Goal: Task Accomplishment & Management: Use online tool/utility

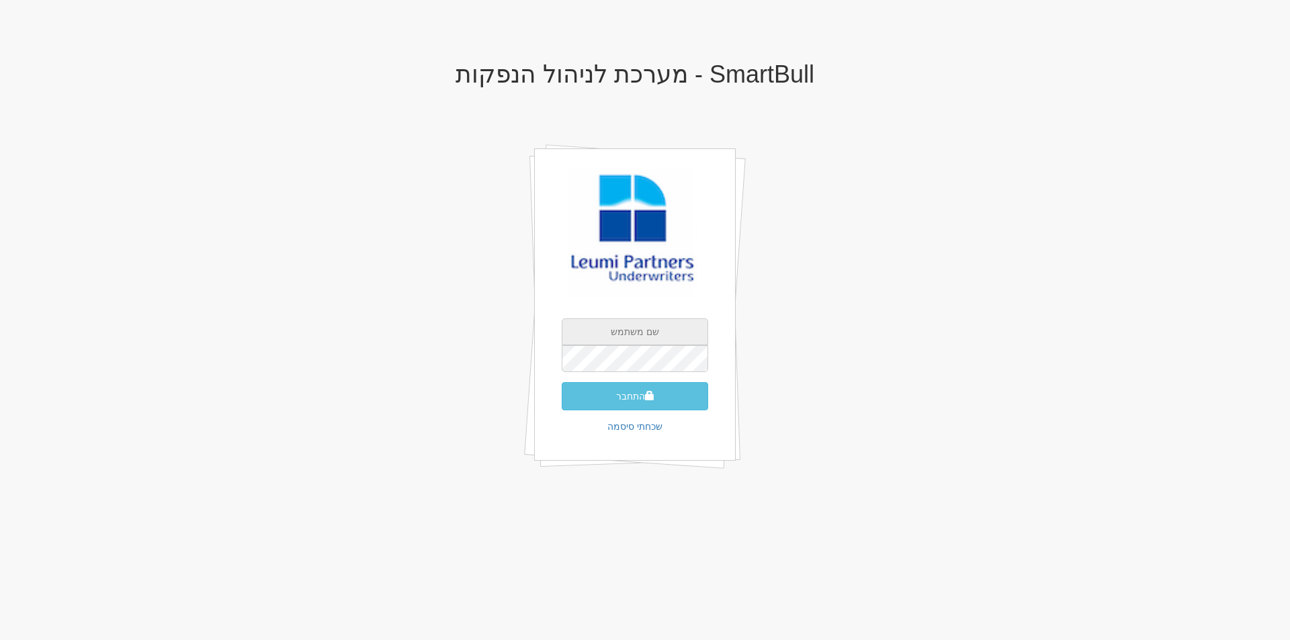
click at [660, 326] on input "text" at bounding box center [635, 331] width 146 height 27
click at [806, 351] on div "SmartBull - מערכת לניהול הנפקות התחבר שכחתי סיסמה" at bounding box center [635, 281] width 786 height 467
click at [646, 328] on input "text" at bounding box center [635, 331] width 146 height 27
click at [669, 329] on input "[EMAIL_ADDRESS][DOMAIN_NAME]" at bounding box center [635, 331] width 146 height 27
click at [694, 334] on input "[EMAIL_ADDRESS][DOMAIN_NAME]" at bounding box center [635, 331] width 146 height 27
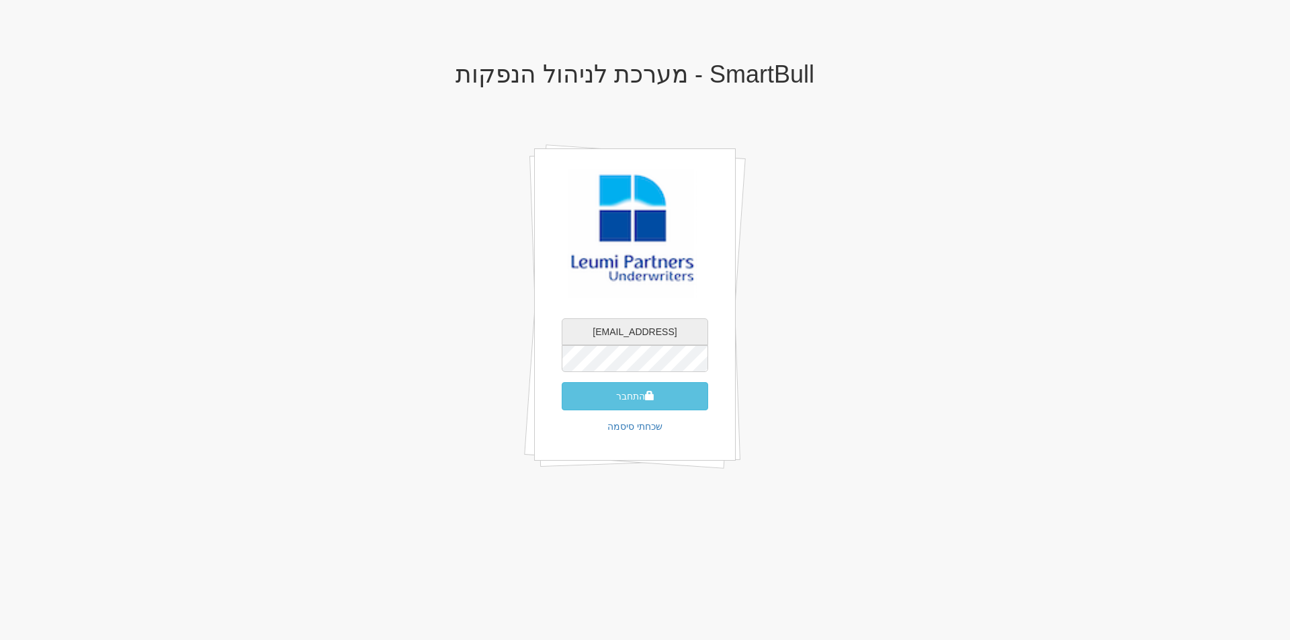
type input "[EMAIL_ADDRESS][DOMAIN_NAME]"
click at [635, 398] on button "התחבר" at bounding box center [635, 396] width 146 height 28
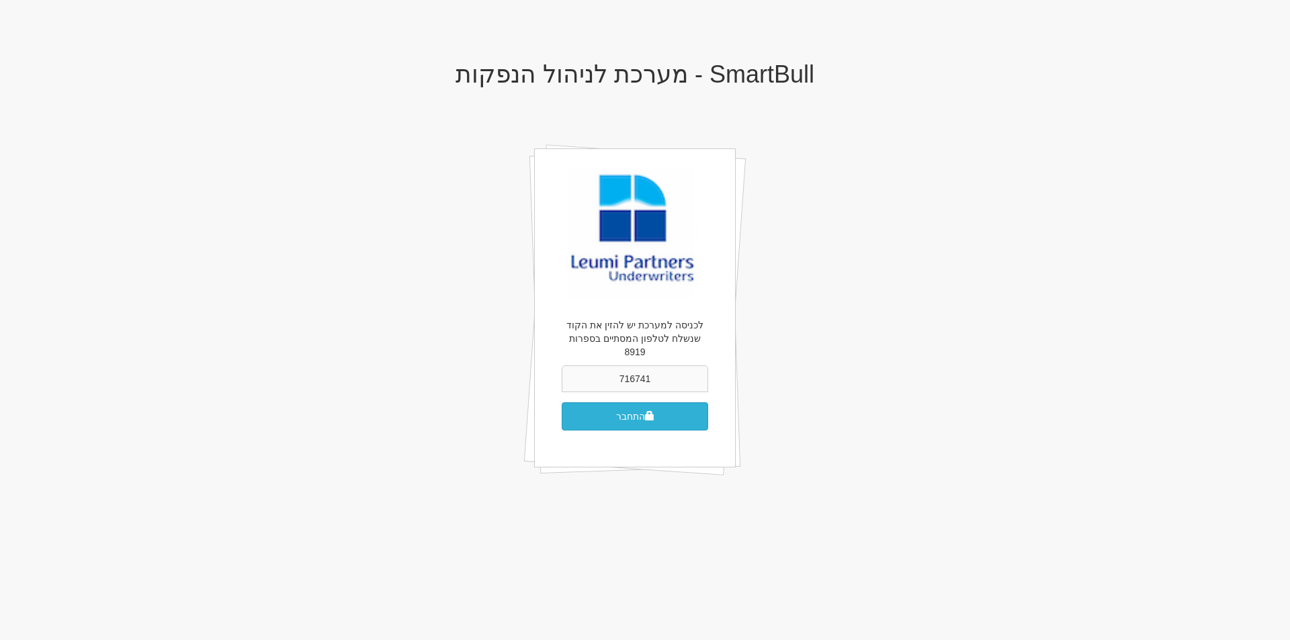
type input "716741"
click at [635, 402] on button "התחבר" at bounding box center [635, 416] width 146 height 28
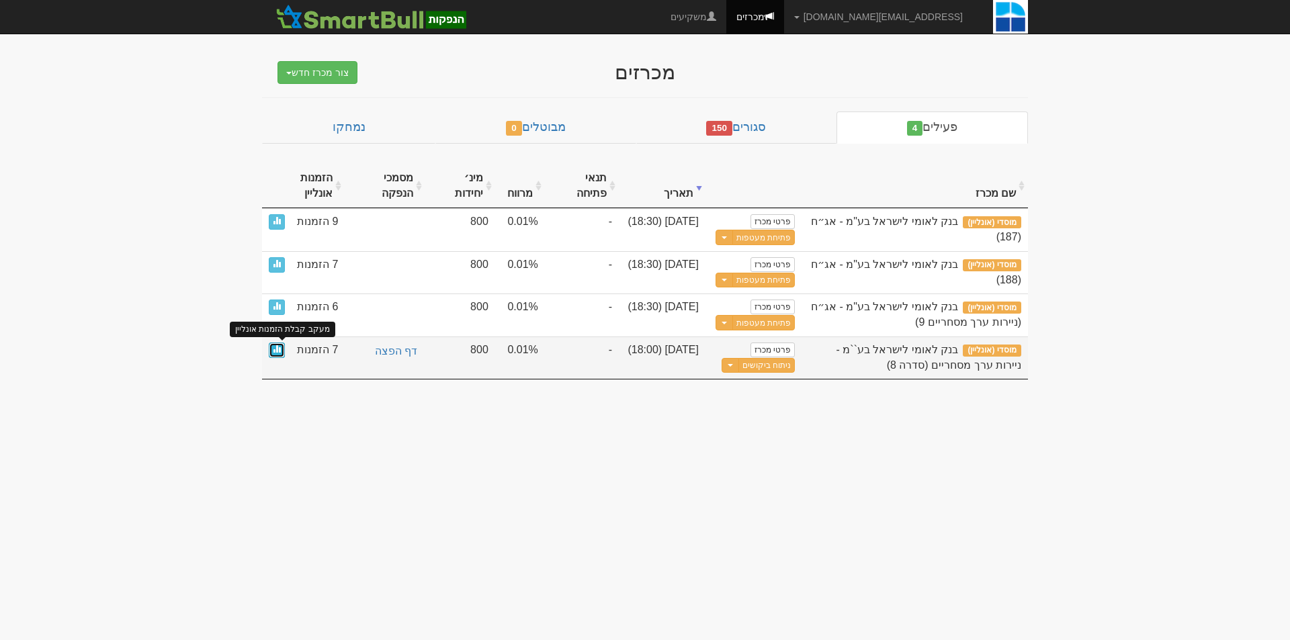
click at [275, 347] on span at bounding box center [277, 349] width 8 height 8
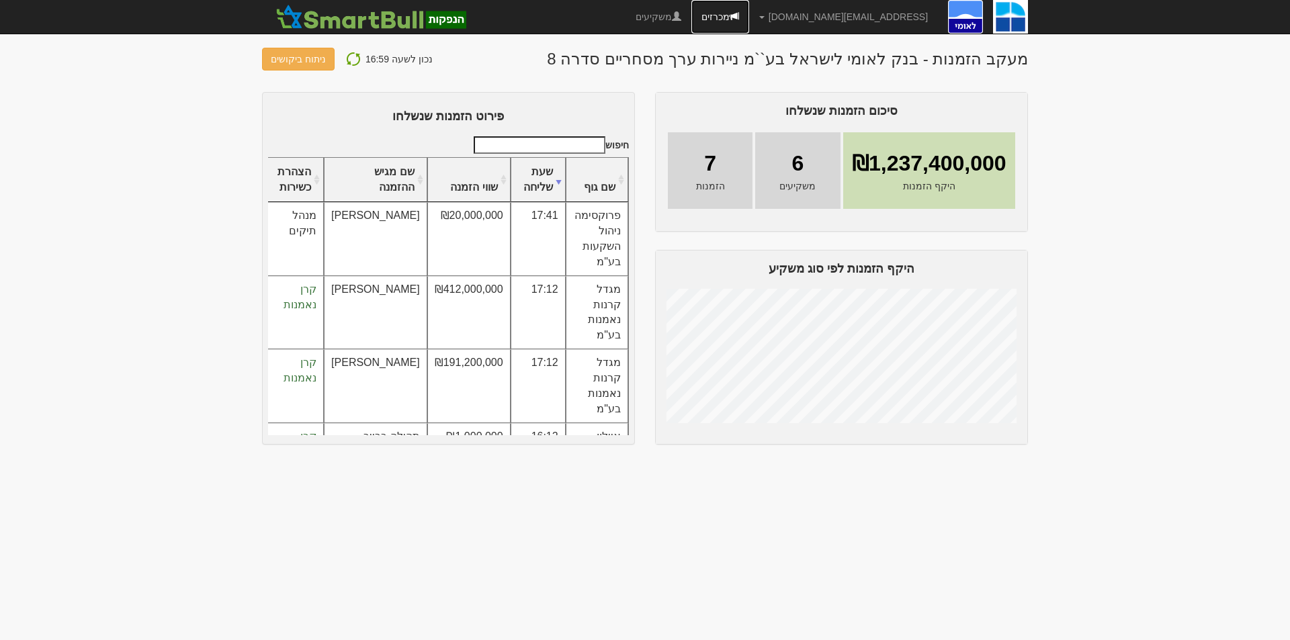
click at [749, 13] on link "מכרזים" at bounding box center [720, 17] width 58 height 34
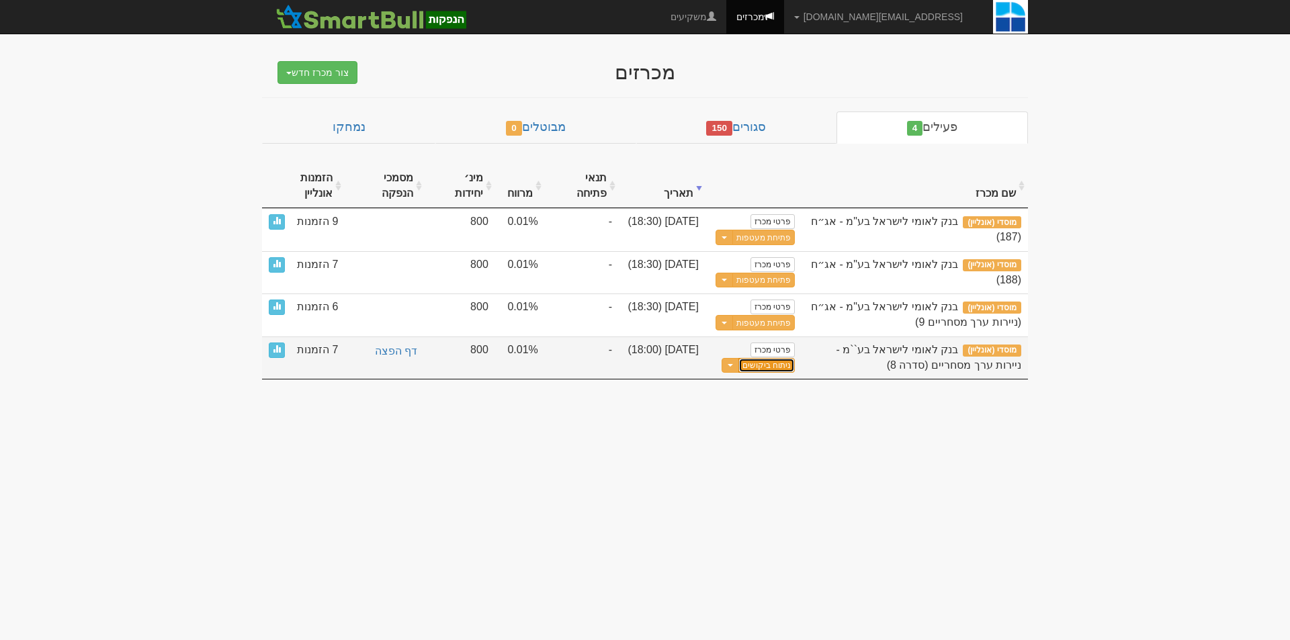
click at [778, 365] on link "ניתוח ביקושים" at bounding box center [766, 365] width 56 height 15
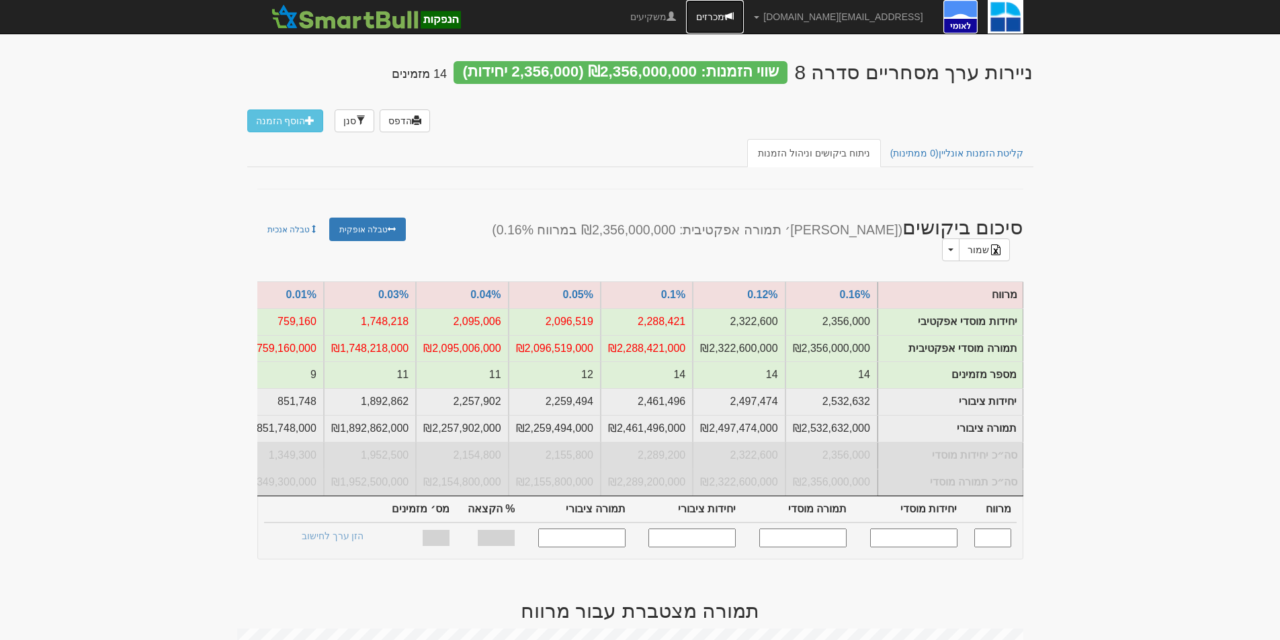
click at [742, 8] on link "מכרזים" at bounding box center [715, 17] width 58 height 34
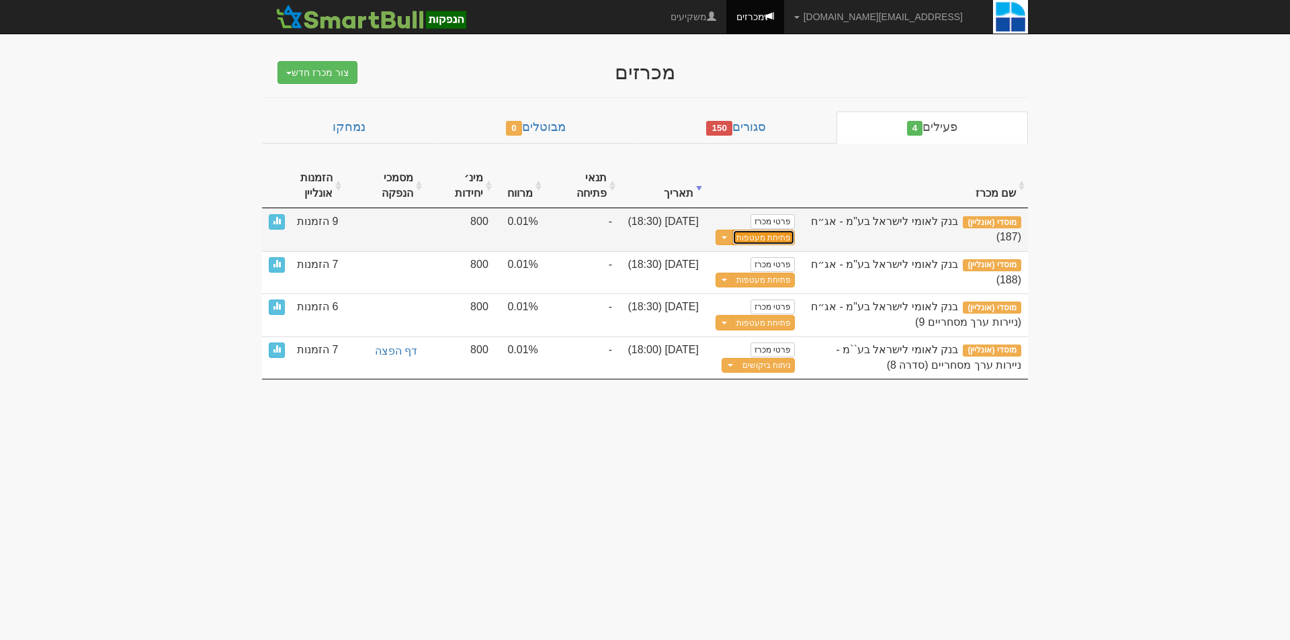
click at [775, 234] on button "פתיחת מעטפות" at bounding box center [763, 237] width 62 height 15
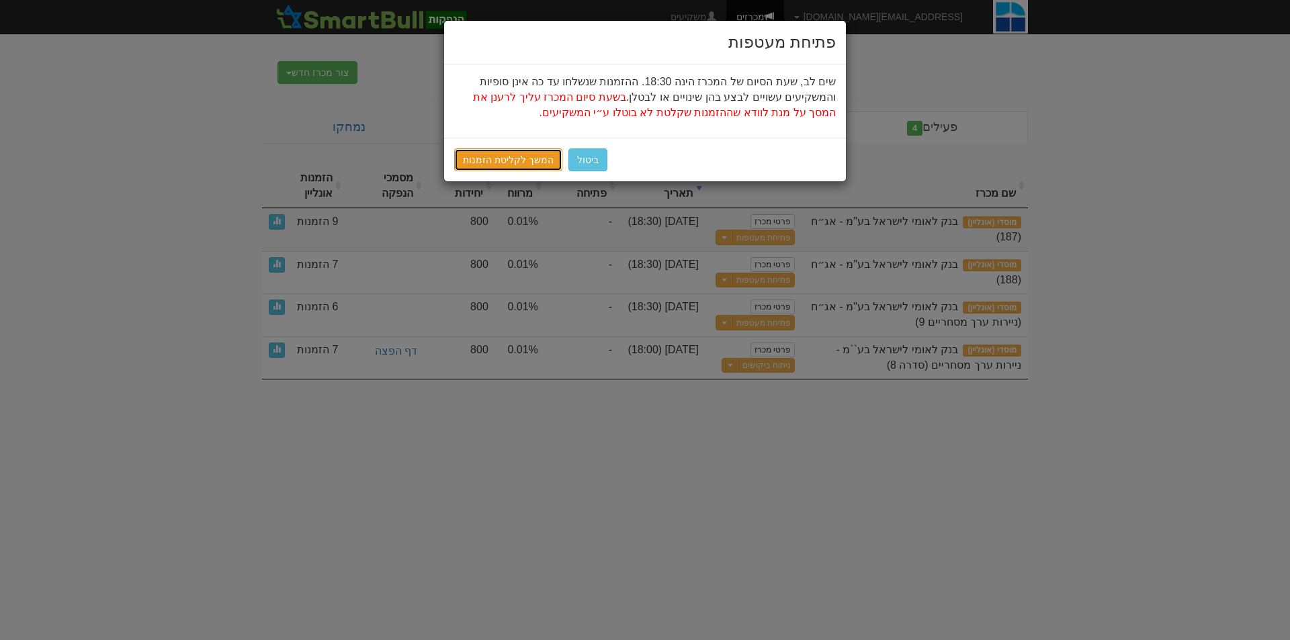
click at [463, 164] on link "המשך לקליטת הזמנות" at bounding box center [508, 159] width 108 height 23
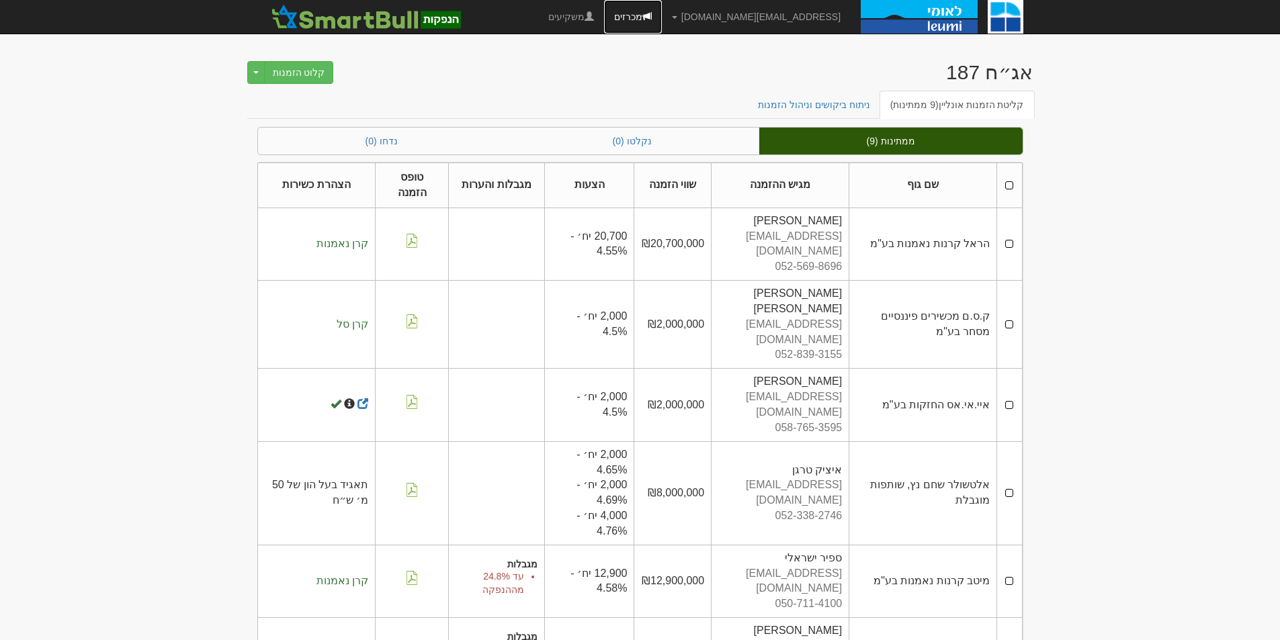
click at [662, 13] on link "מכרזים" at bounding box center [633, 17] width 58 height 34
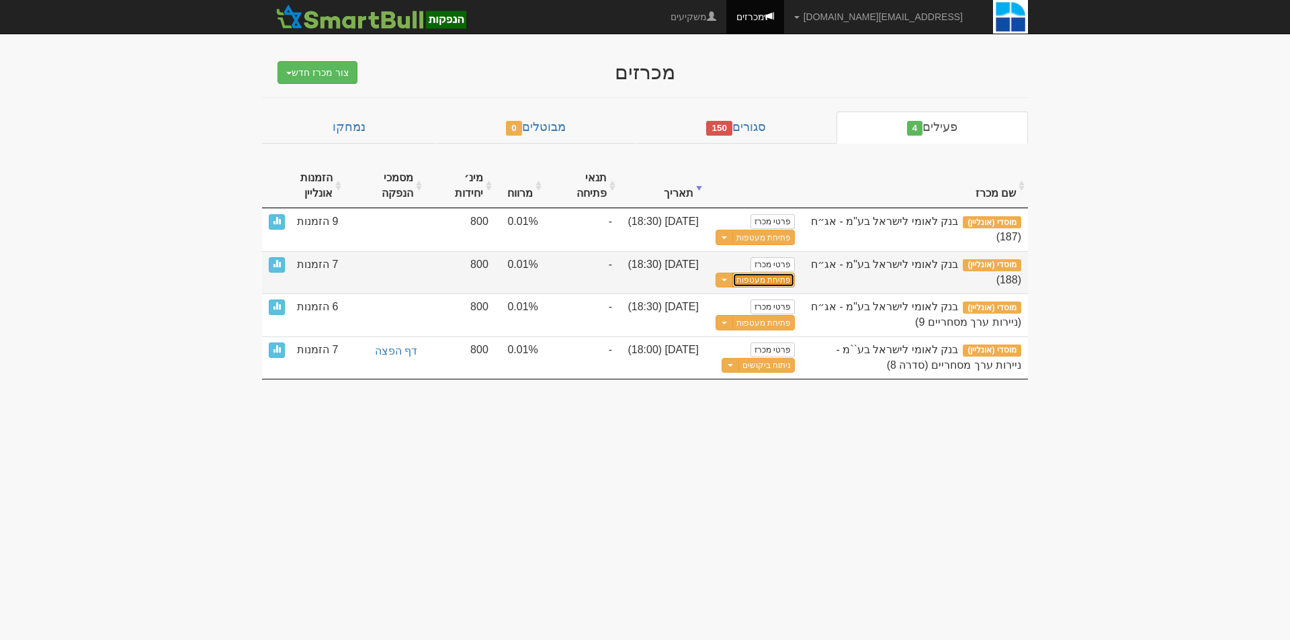
click at [769, 280] on button "פתיחת מעטפות" at bounding box center [763, 280] width 62 height 15
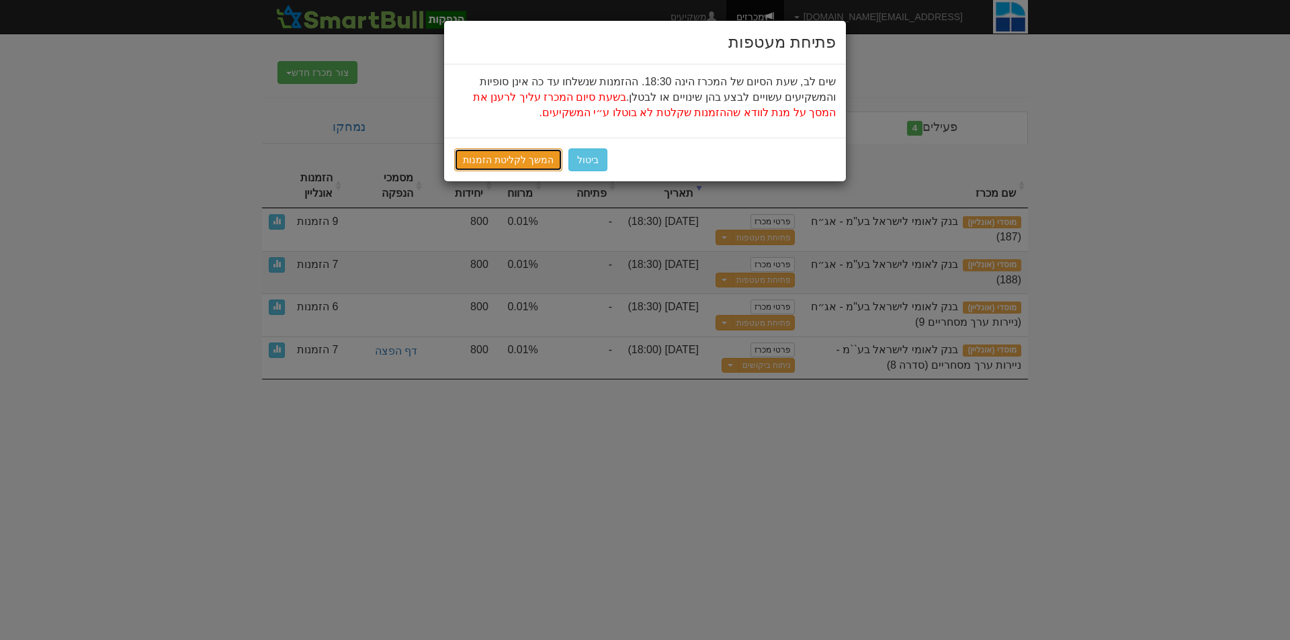
click at [504, 155] on link "המשך לקליטת הזמנות" at bounding box center [508, 159] width 108 height 23
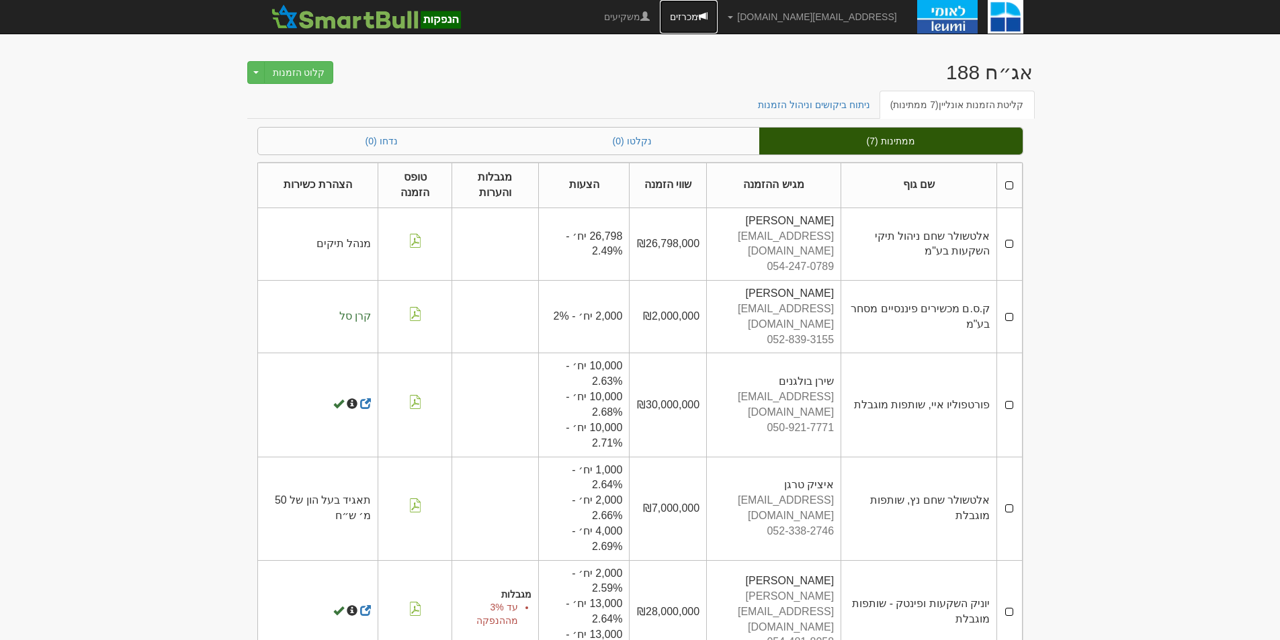
click at [717, 13] on link "מכרזים" at bounding box center [689, 17] width 58 height 34
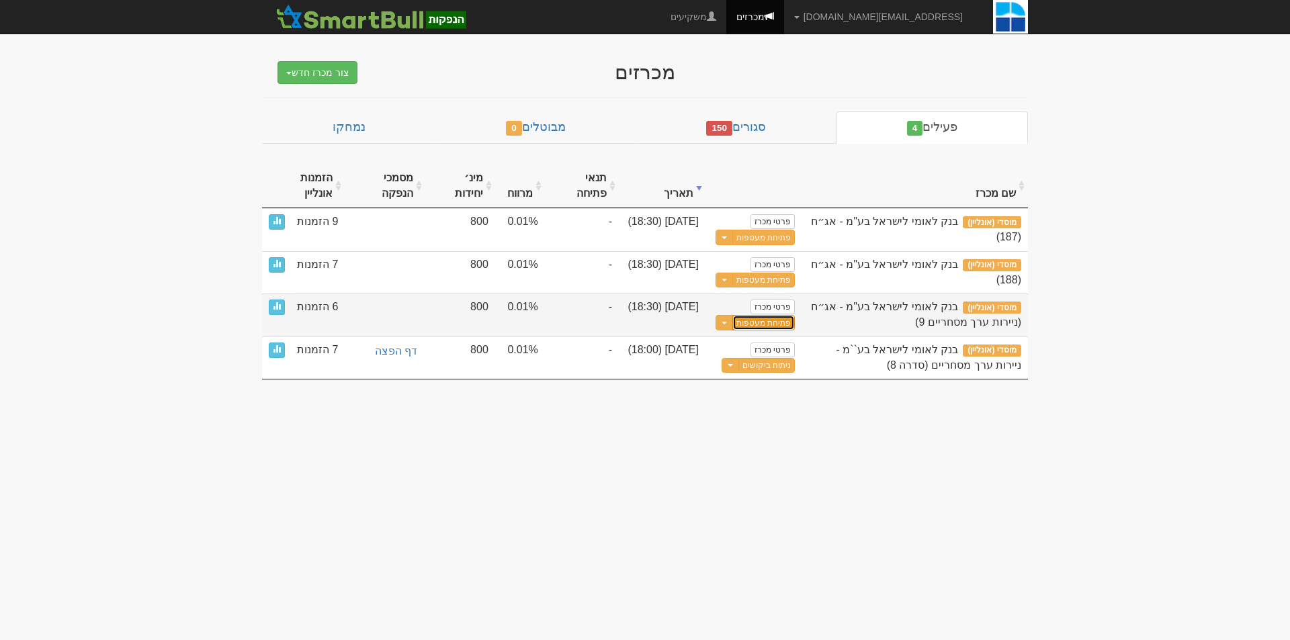
click at [768, 320] on button "פתיחת מעטפות" at bounding box center [763, 322] width 62 height 15
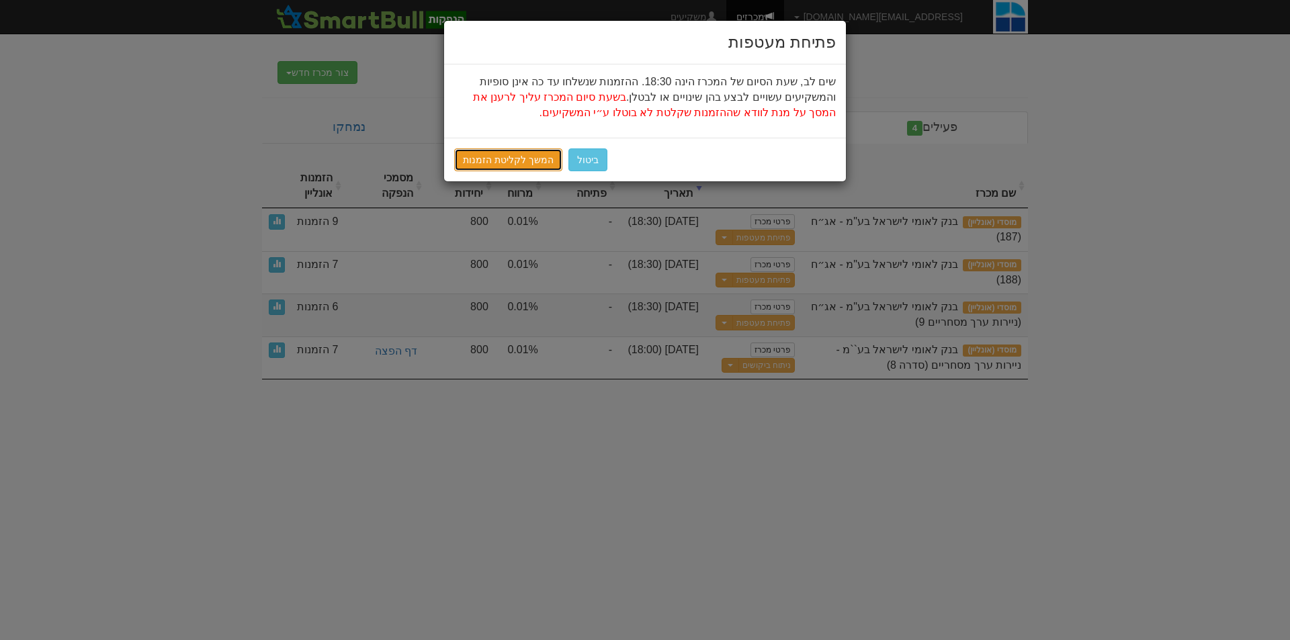
click at [498, 163] on link "המשך לקליטת הזמנות" at bounding box center [508, 159] width 108 height 23
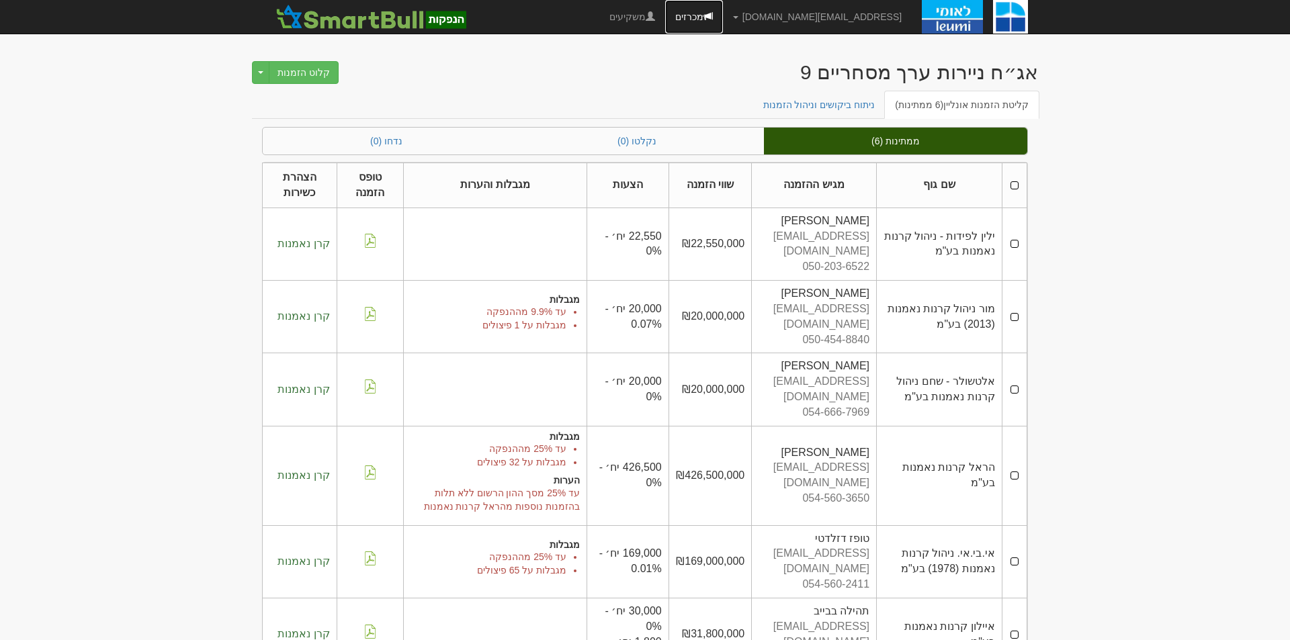
click at [723, 10] on link "מכרזים" at bounding box center [694, 17] width 58 height 34
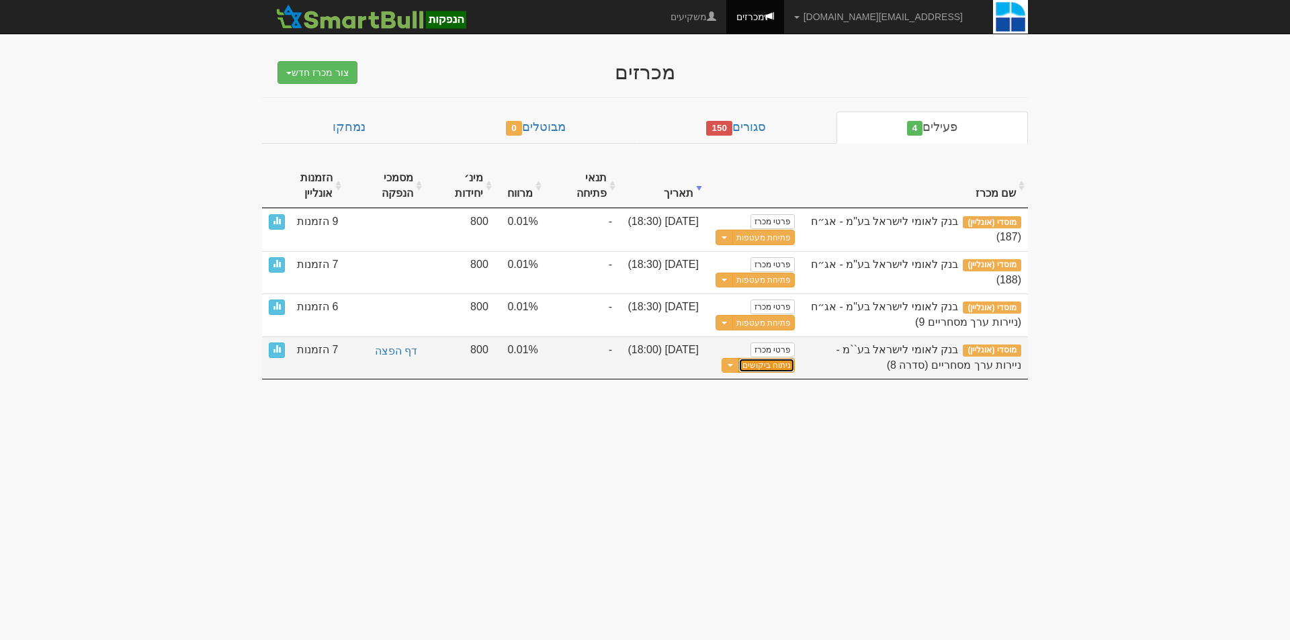
click at [759, 362] on link "ניתוח ביקושים" at bounding box center [766, 365] width 56 height 15
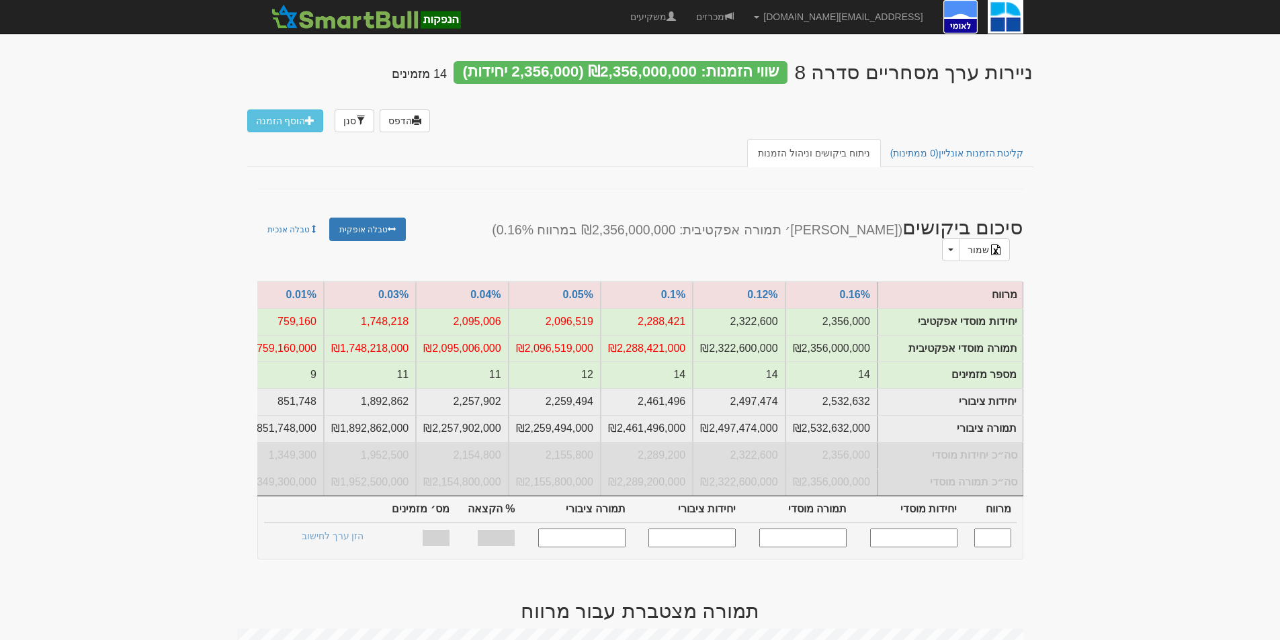
click at [998, 529] on input "text" at bounding box center [992, 538] width 37 height 18
click at [744, 7] on link "מכרזים" at bounding box center [715, 17] width 58 height 34
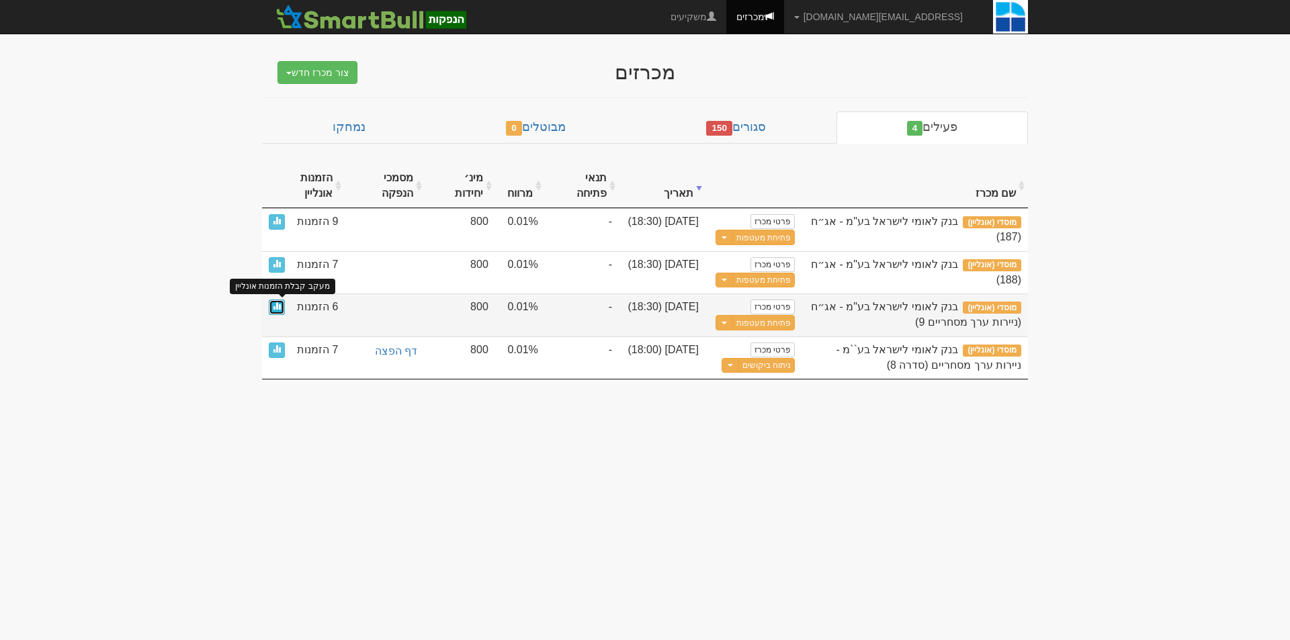
click at [276, 305] on span at bounding box center [277, 306] width 8 height 8
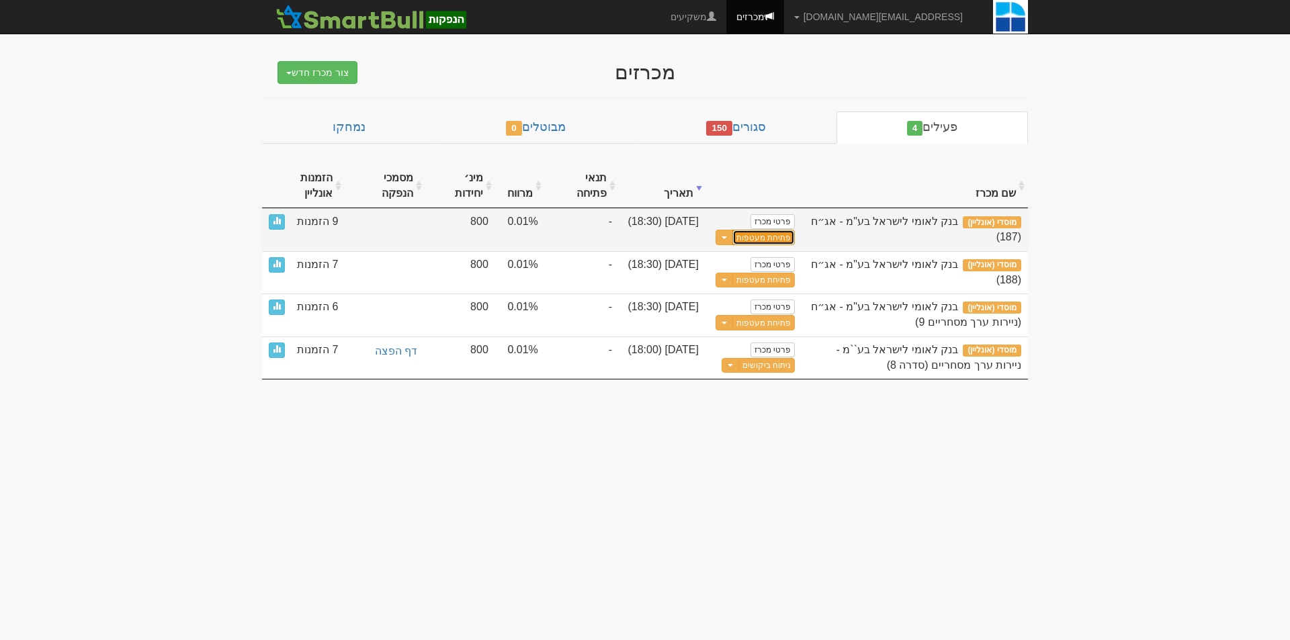
click at [763, 239] on button "פתיחת מעטפות" at bounding box center [763, 237] width 62 height 15
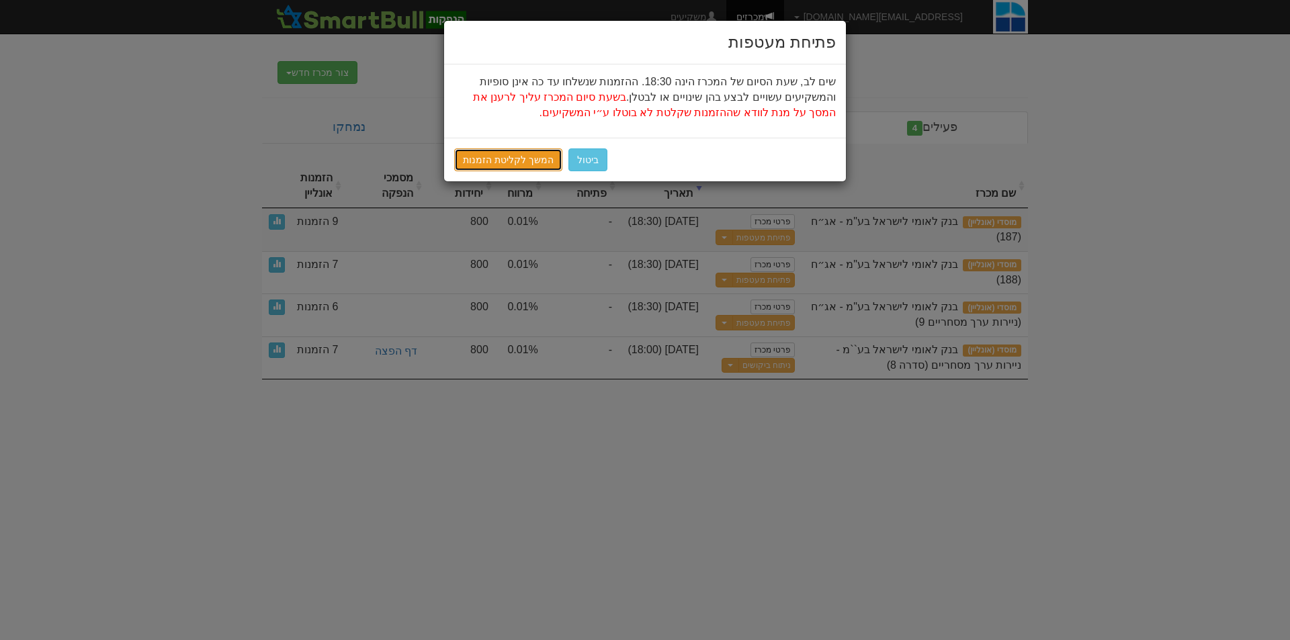
click at [497, 152] on link "המשך לקליטת הזמנות" at bounding box center [508, 159] width 108 height 23
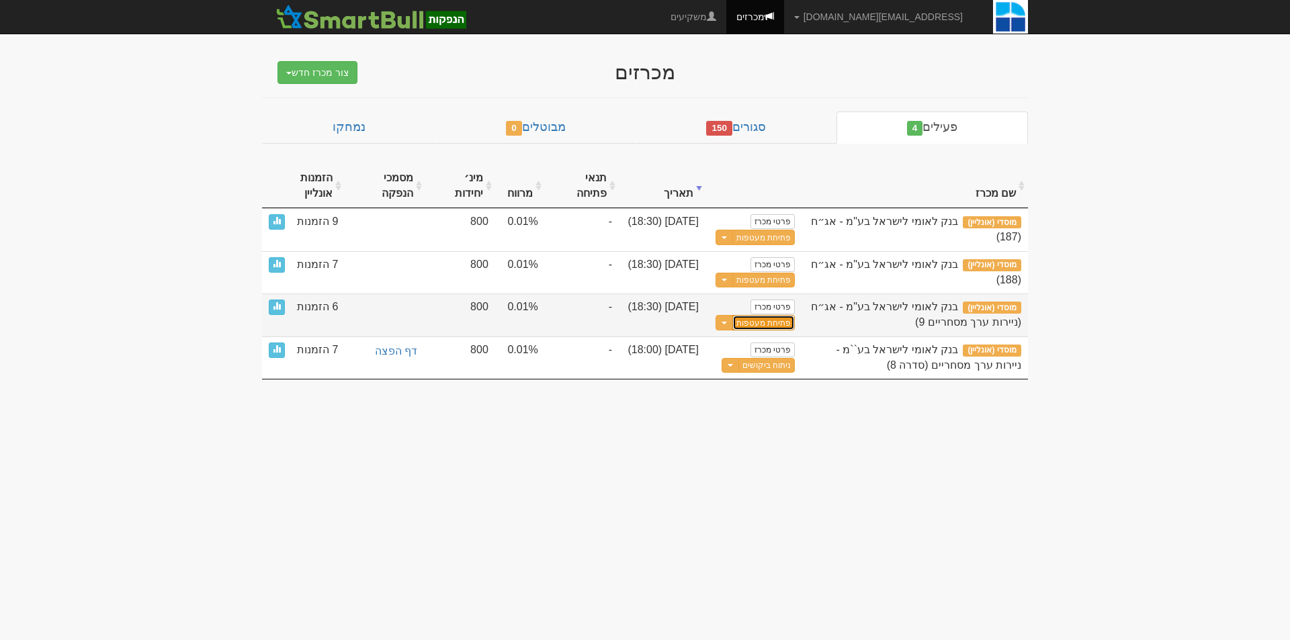
click at [768, 324] on button "פתיחת מעטפות" at bounding box center [763, 322] width 62 height 15
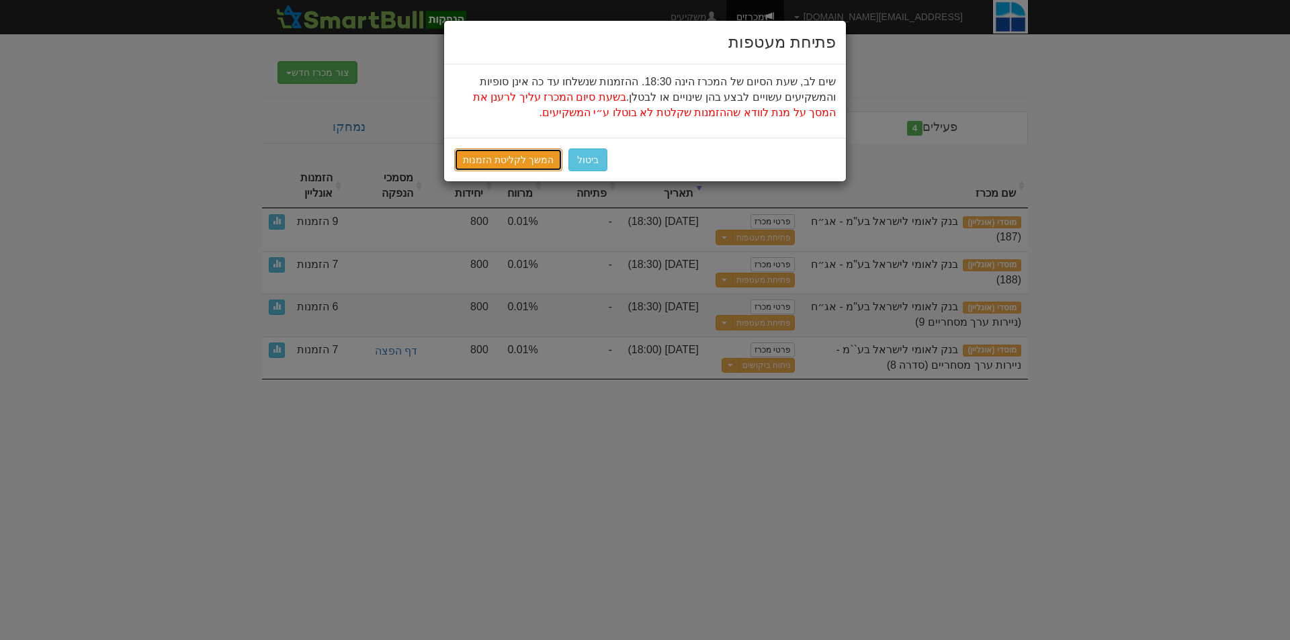
click at [513, 156] on link "המשך לקליטת הזמנות" at bounding box center [508, 159] width 108 height 23
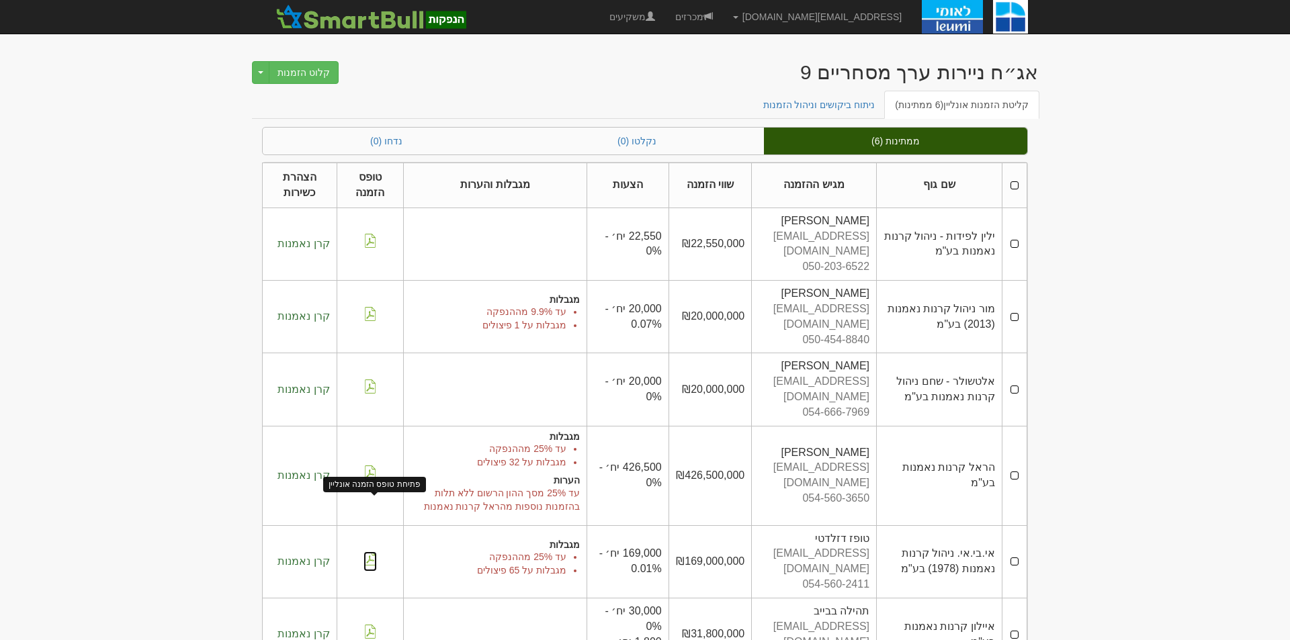
click at [368, 551] on img at bounding box center [369, 558] width 13 height 14
click at [723, 12] on link "מכרזים" at bounding box center [694, 17] width 58 height 34
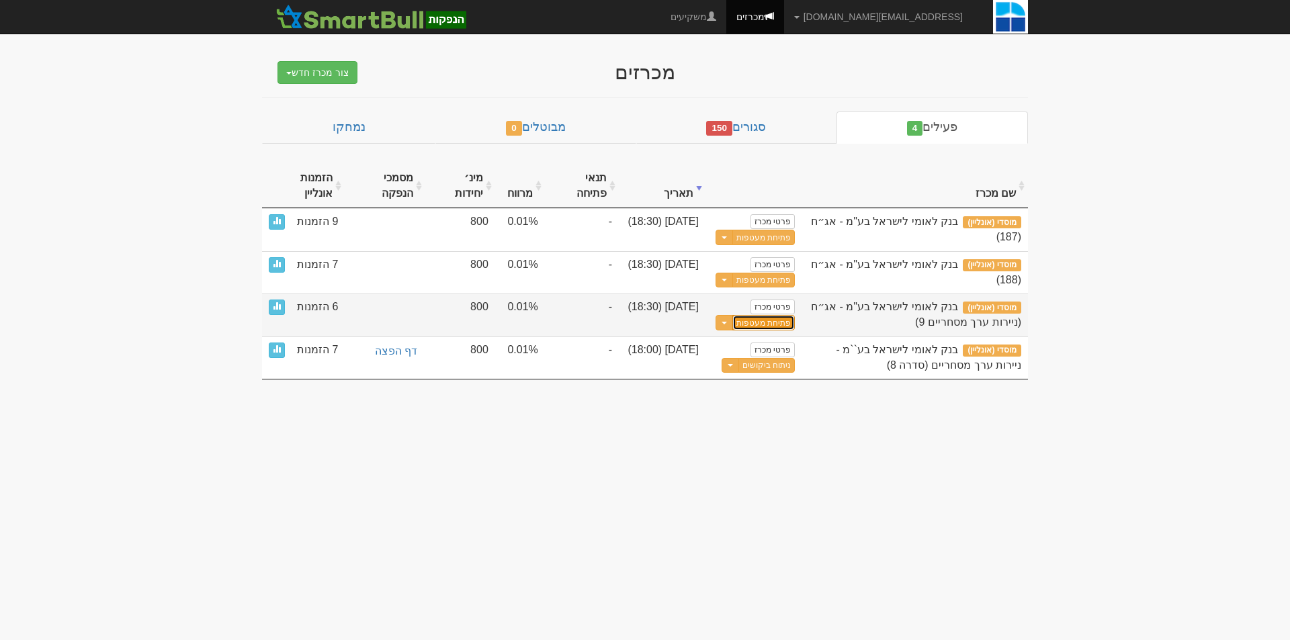
click at [768, 326] on button "פתיחת מעטפות" at bounding box center [763, 322] width 62 height 15
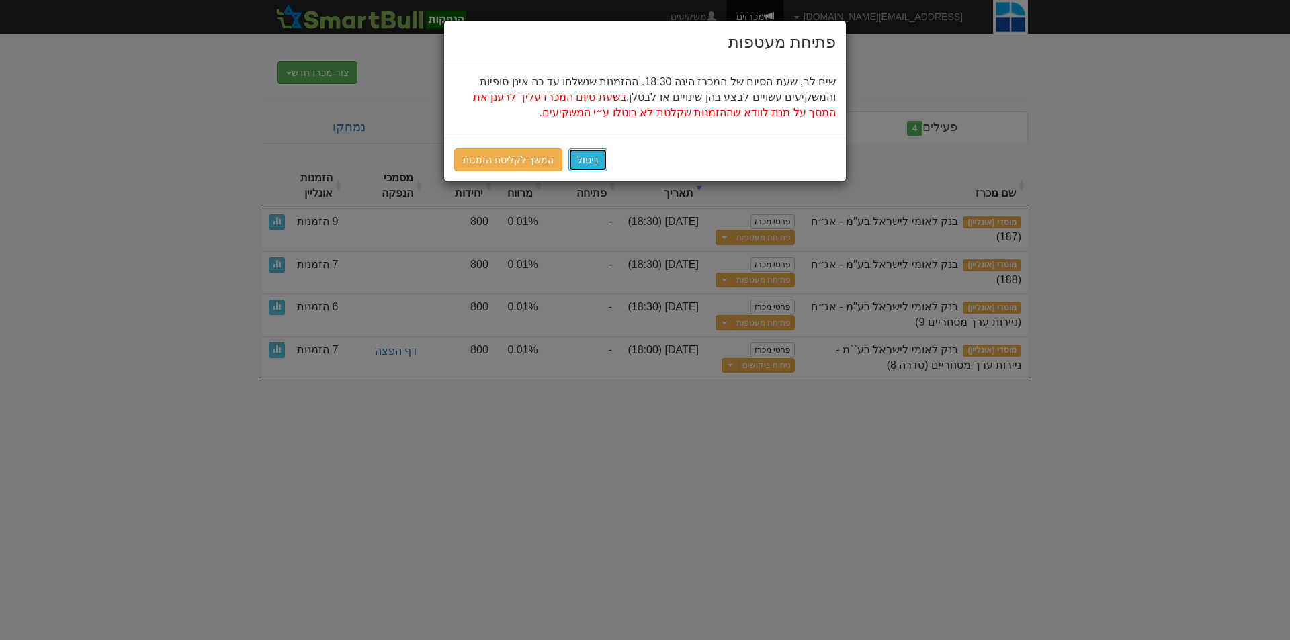
click at [588, 161] on button "ביטול" at bounding box center [587, 159] width 39 height 23
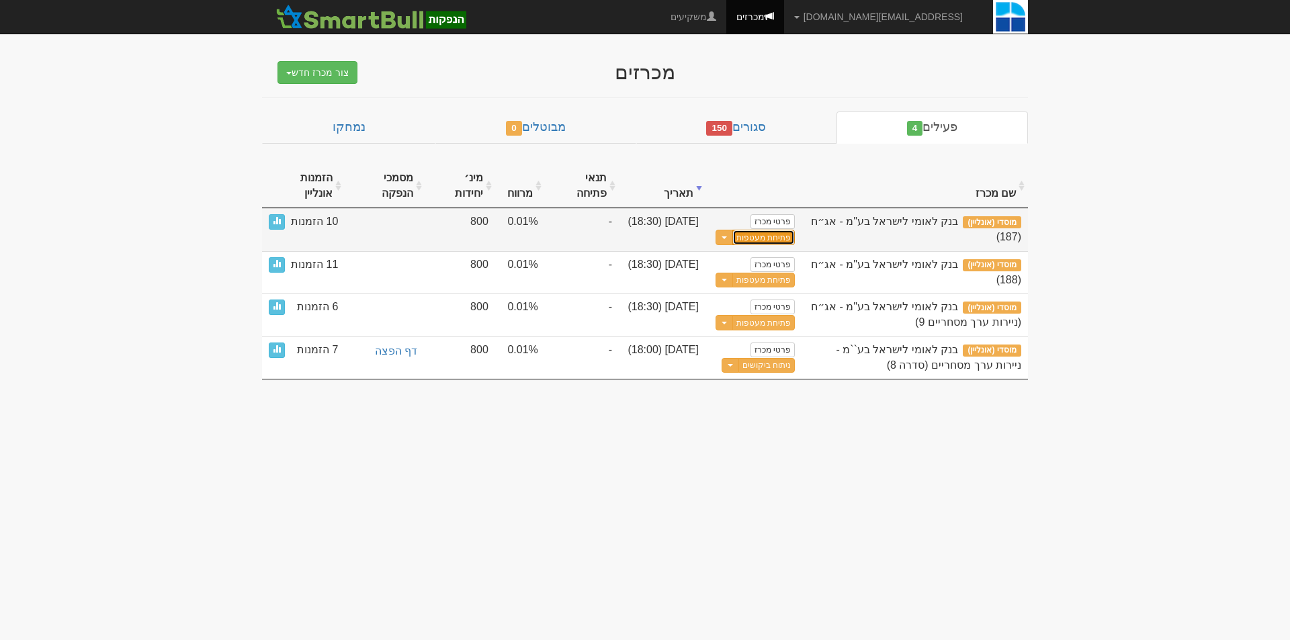
click at [756, 236] on button "פתיחת מעטפות" at bounding box center [763, 237] width 62 height 15
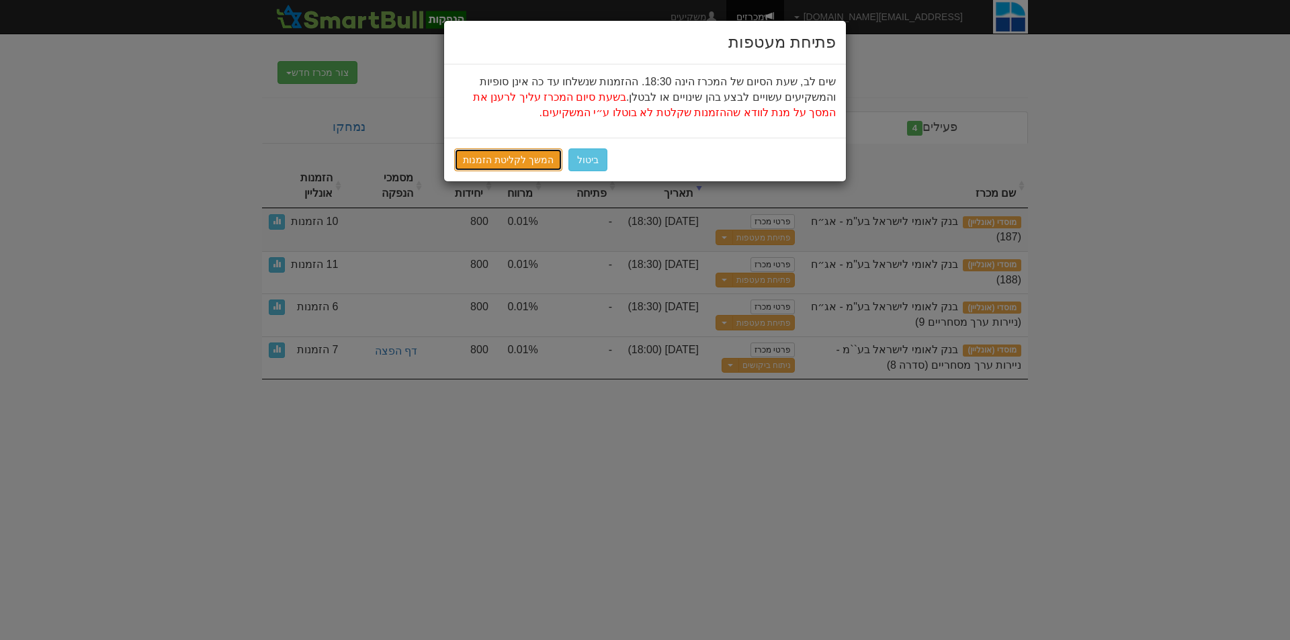
click at [487, 148] on link "המשך לקליטת הזמנות" at bounding box center [508, 159] width 108 height 23
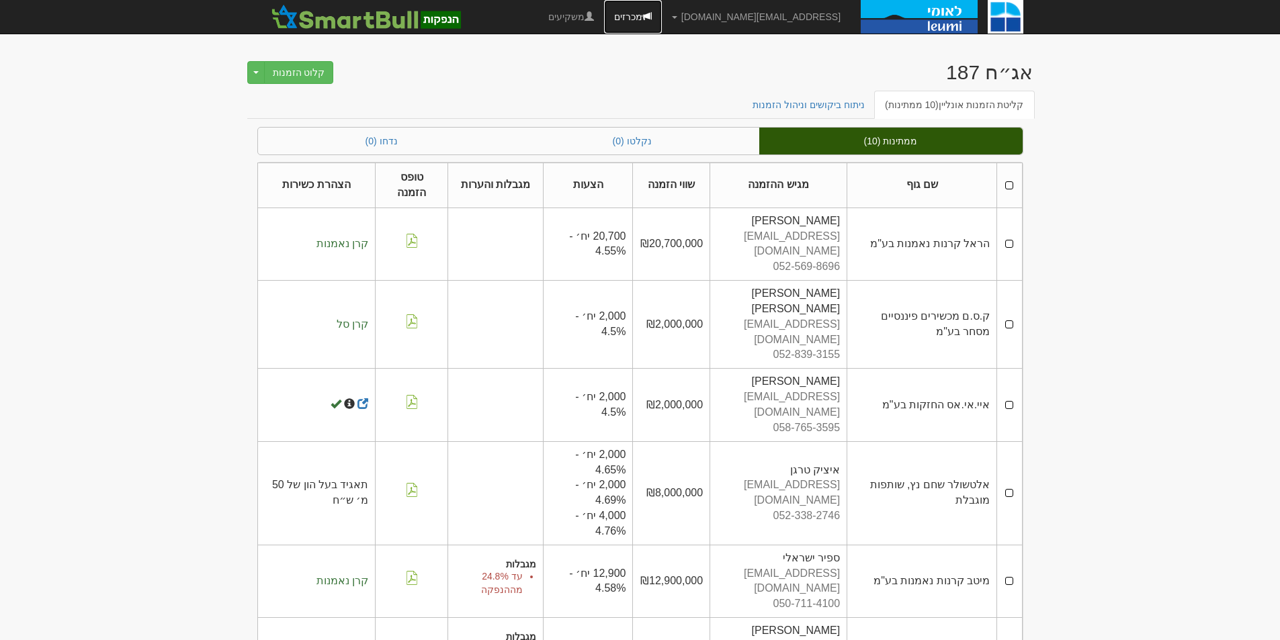
click at [662, 18] on link "מכרזים" at bounding box center [633, 17] width 58 height 34
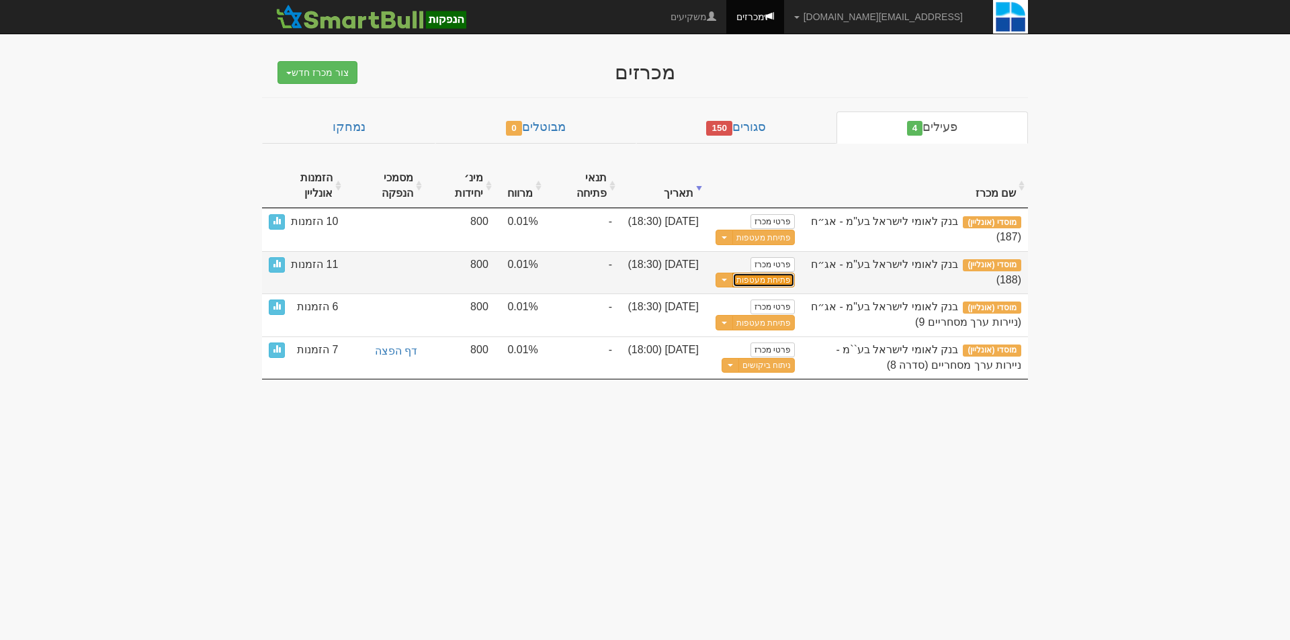
click at [782, 275] on button "פתיחת מעטפות" at bounding box center [763, 280] width 62 height 15
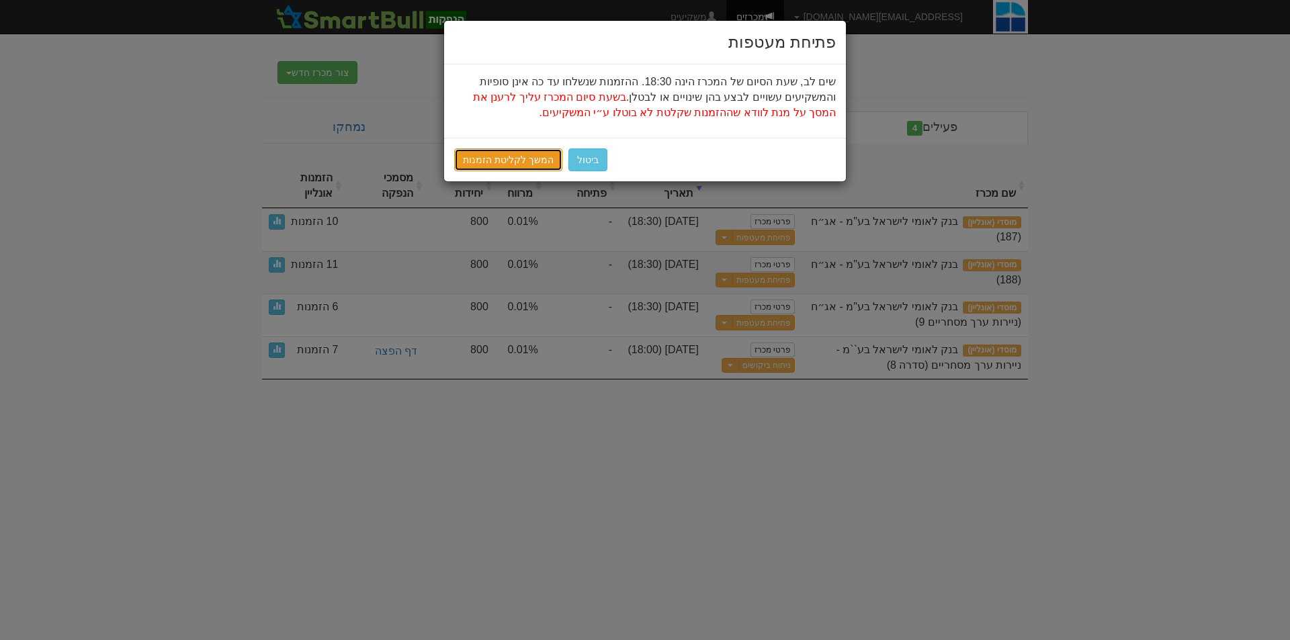
click at [518, 157] on link "המשך לקליטת הזמנות" at bounding box center [508, 159] width 108 height 23
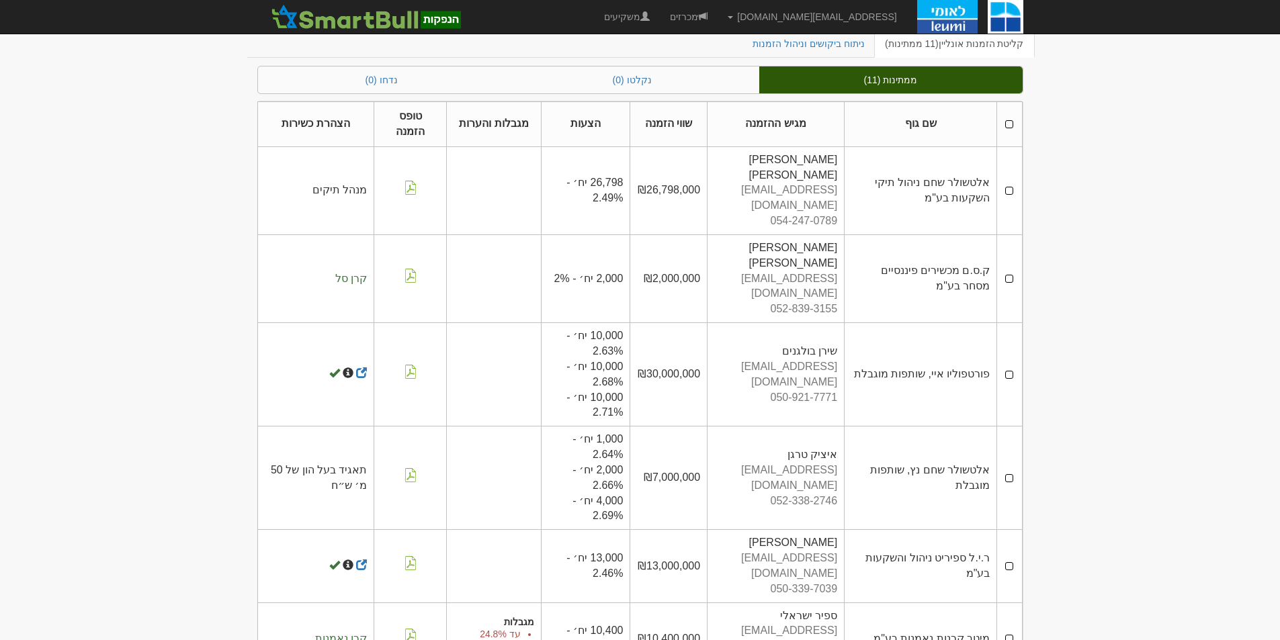
scroll to position [56, 0]
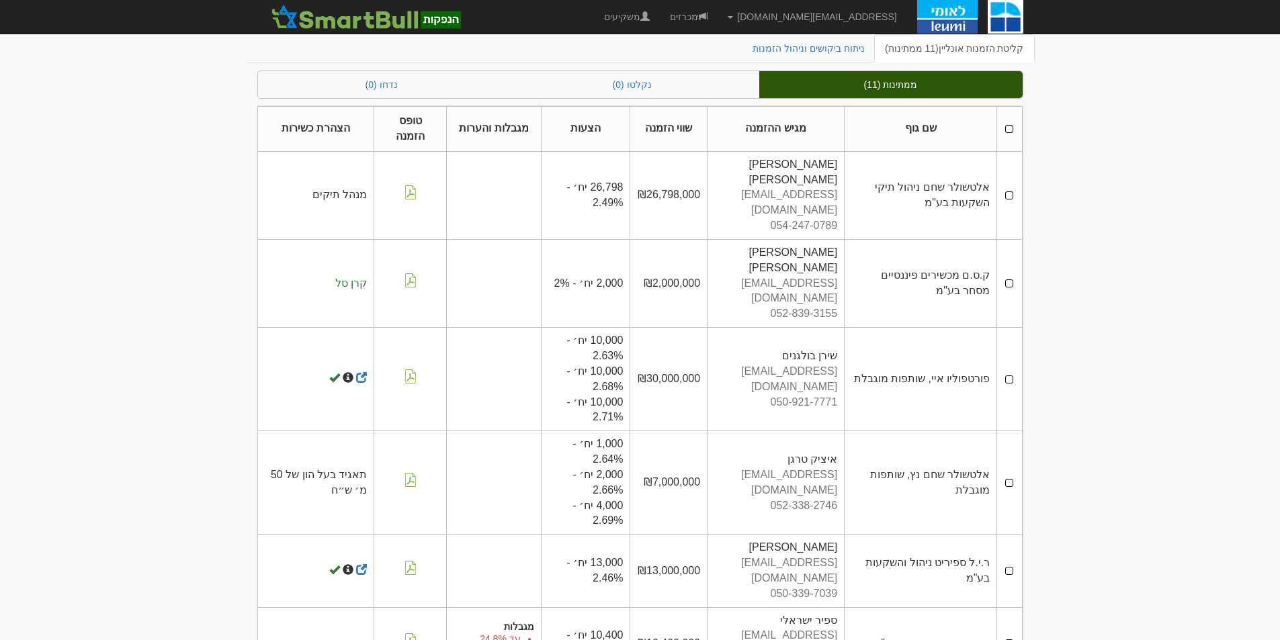
drag, startPoint x: 934, startPoint y: 314, endPoint x: 981, endPoint y: 318, distance: 47.9
click at [992, 328] on td "פורטפוליו איי, שותפות מוגבלת" at bounding box center [920, 379] width 152 height 103
click at [966, 328] on td "פורטפוליו איי, שותפות מוגבלת" at bounding box center [920, 379] width 152 height 103
click at [960, 328] on td "פורטפוליו איי, שותפות מוגבלת" at bounding box center [920, 379] width 152 height 103
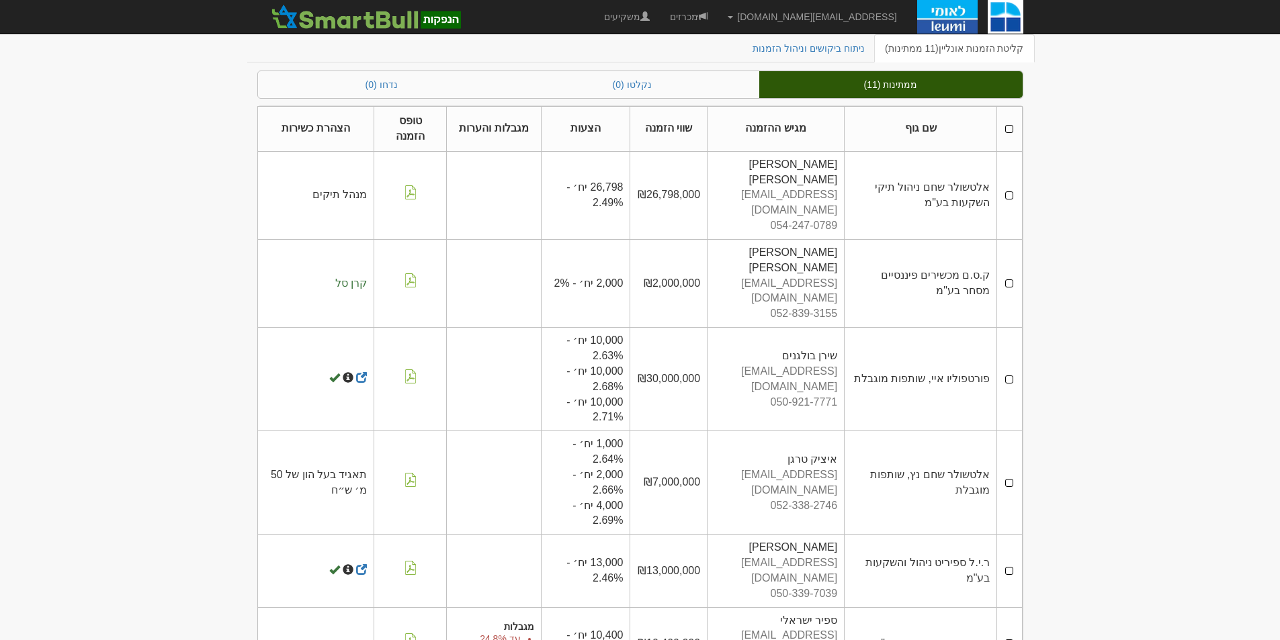
scroll to position [0, 0]
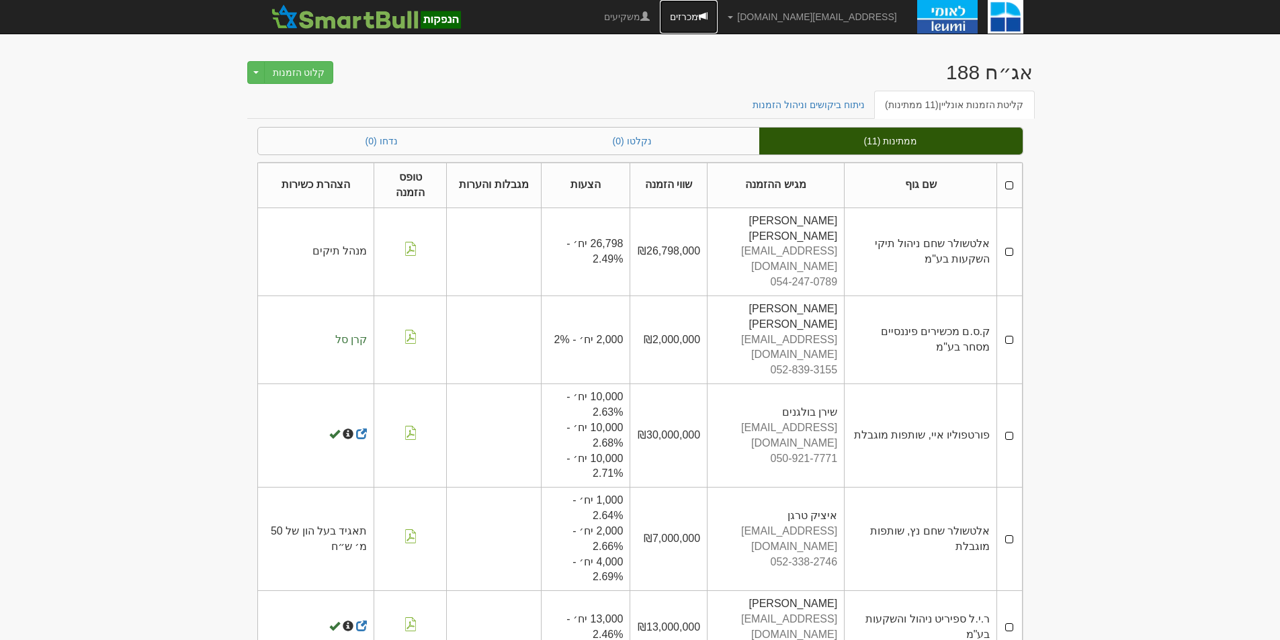
click at [717, 20] on link "מכרזים" at bounding box center [689, 17] width 58 height 34
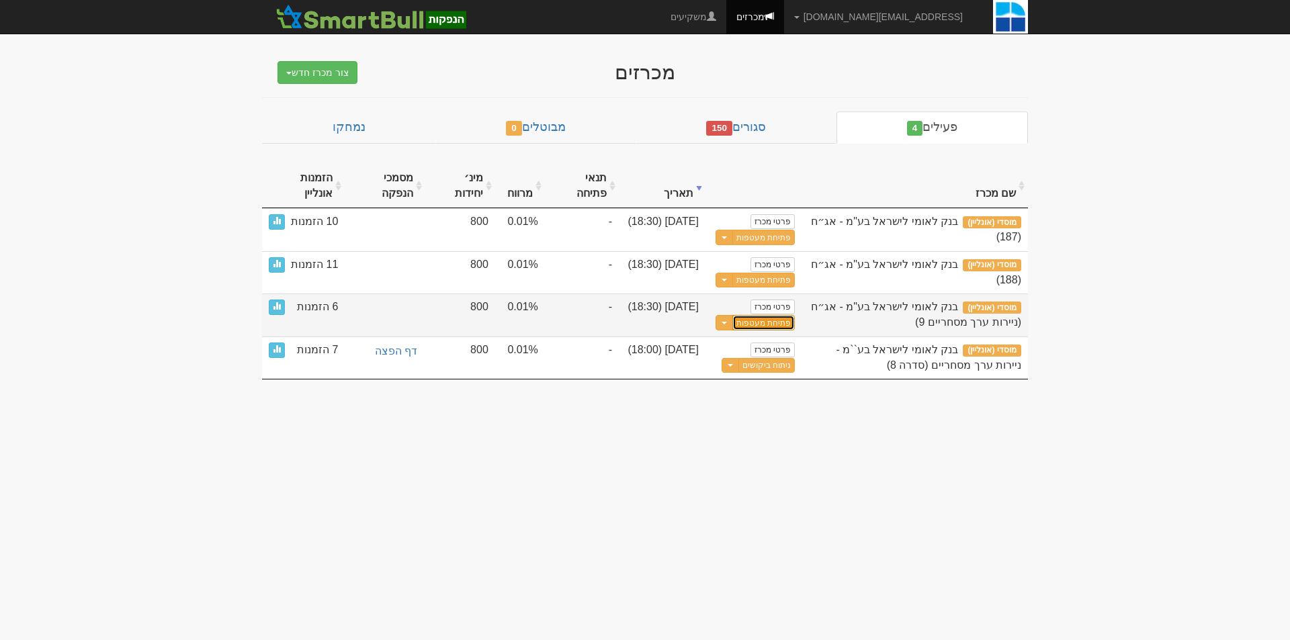
click at [752, 321] on button "פתיחת מעטפות" at bounding box center [763, 322] width 62 height 15
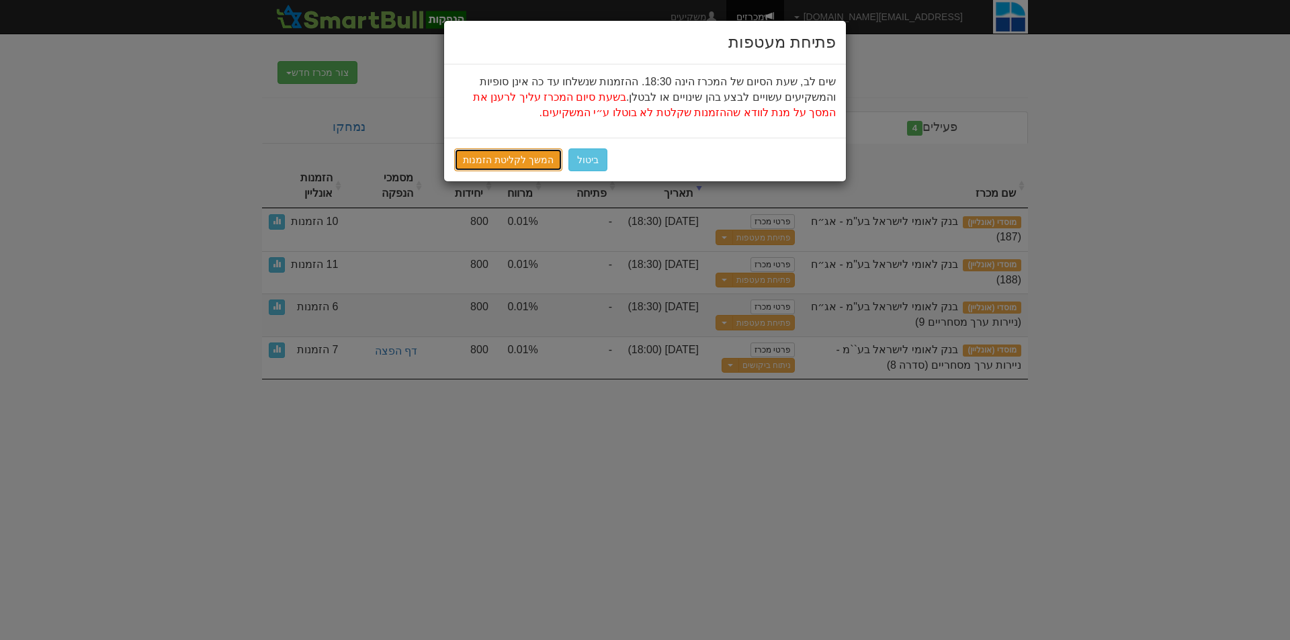
click at [499, 158] on link "המשך לקליטת הזמנות" at bounding box center [508, 159] width 108 height 23
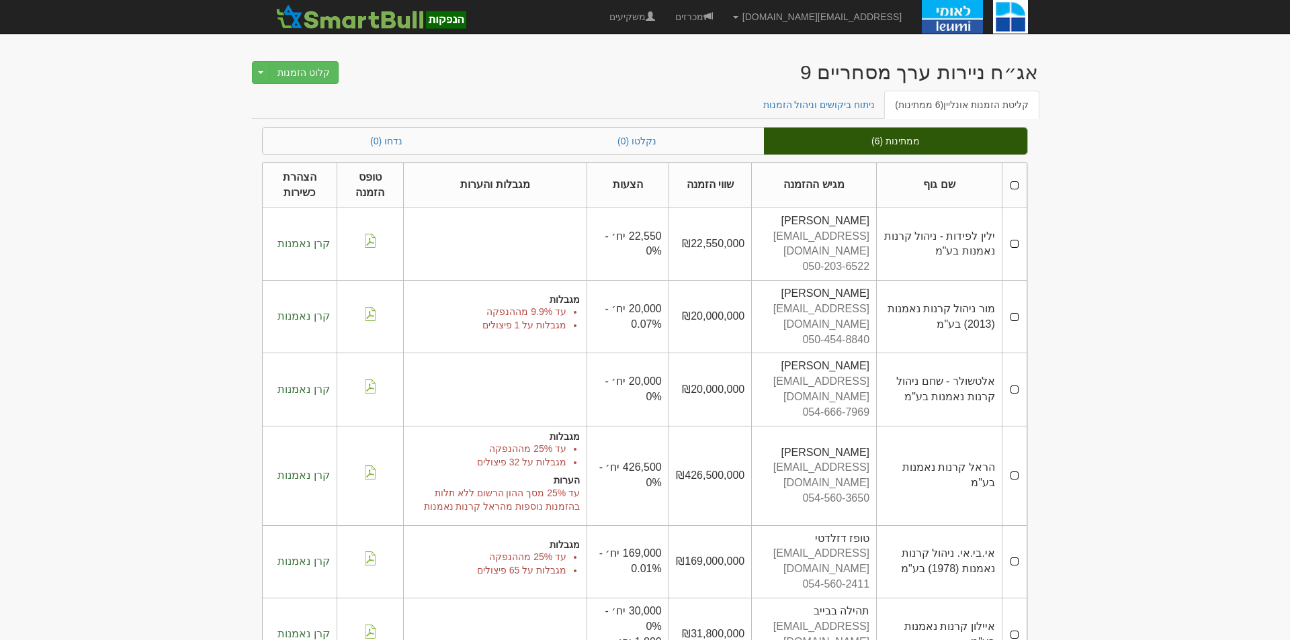
drag, startPoint x: 633, startPoint y: 300, endPoint x: 658, endPoint y: 304, distance: 25.2
click at [658, 304] on span "20,000 יח׳ - 0.07%" at bounding box center [633, 316] width 56 height 27
drag, startPoint x: 657, startPoint y: 304, endPoint x: 617, endPoint y: 302, distance: 39.7
click at [617, 302] on div "20,000 יח׳ - 0.07%" at bounding box center [628, 317] width 68 height 31
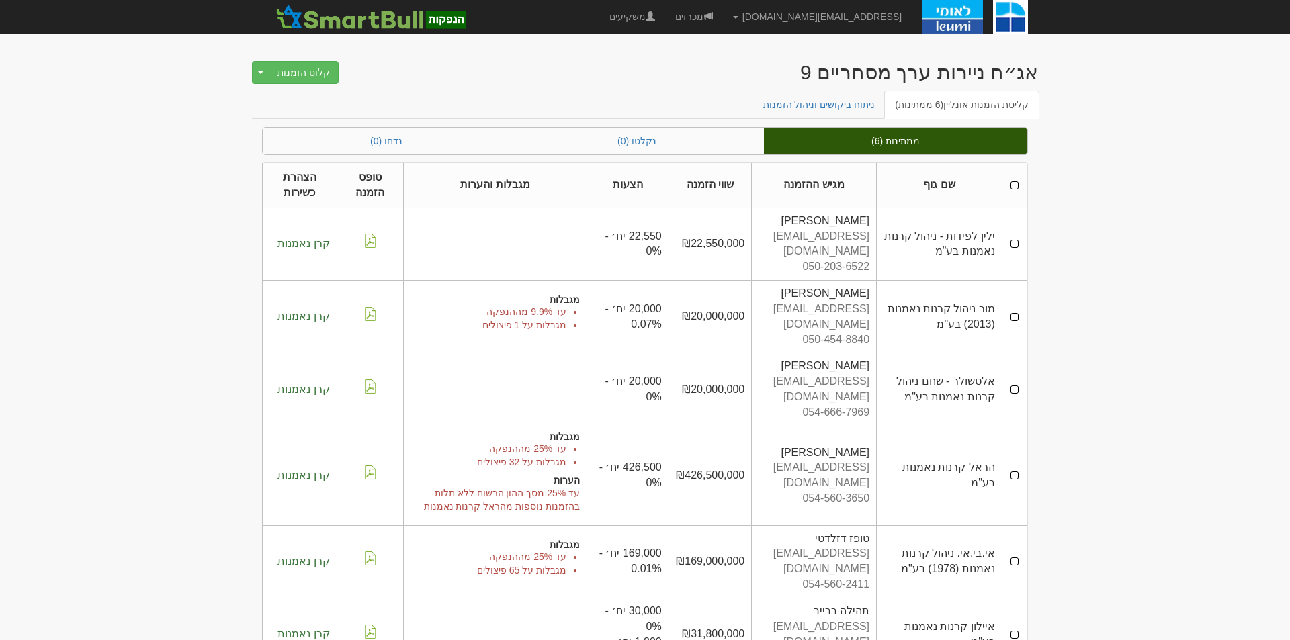
click at [628, 303] on div "20,000 יח׳ - 0.07%" at bounding box center [628, 317] width 68 height 31
